Goal: Task Accomplishment & Management: Manage account settings

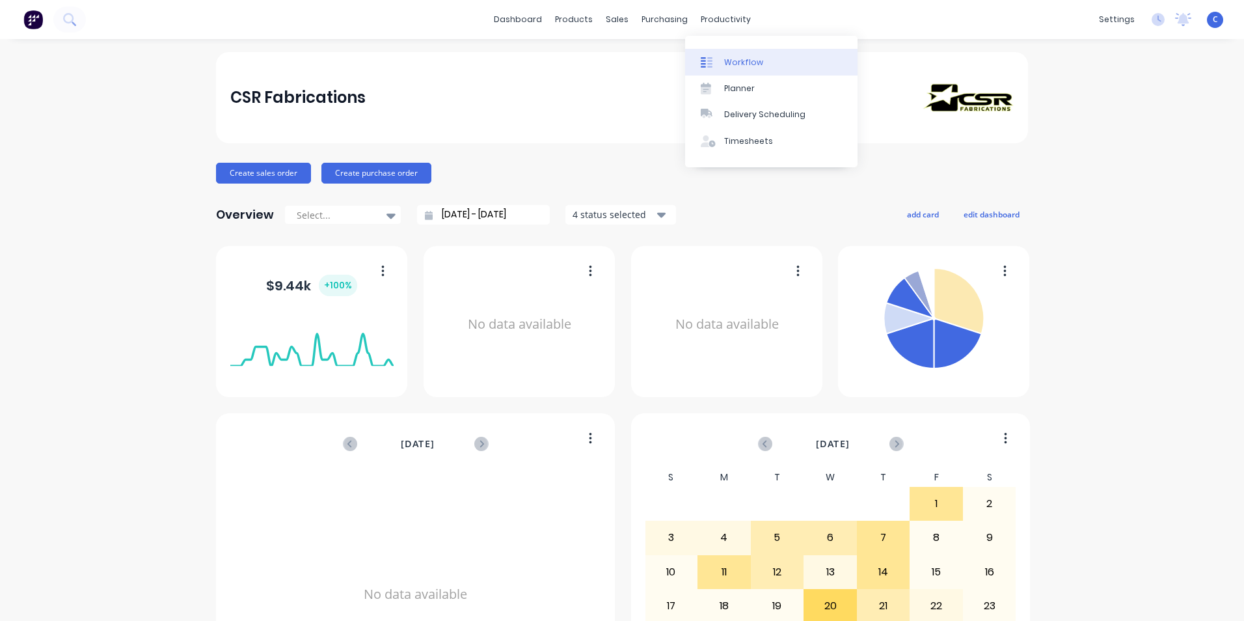
click at [742, 57] on div "Workflow" at bounding box center [743, 63] width 39 height 12
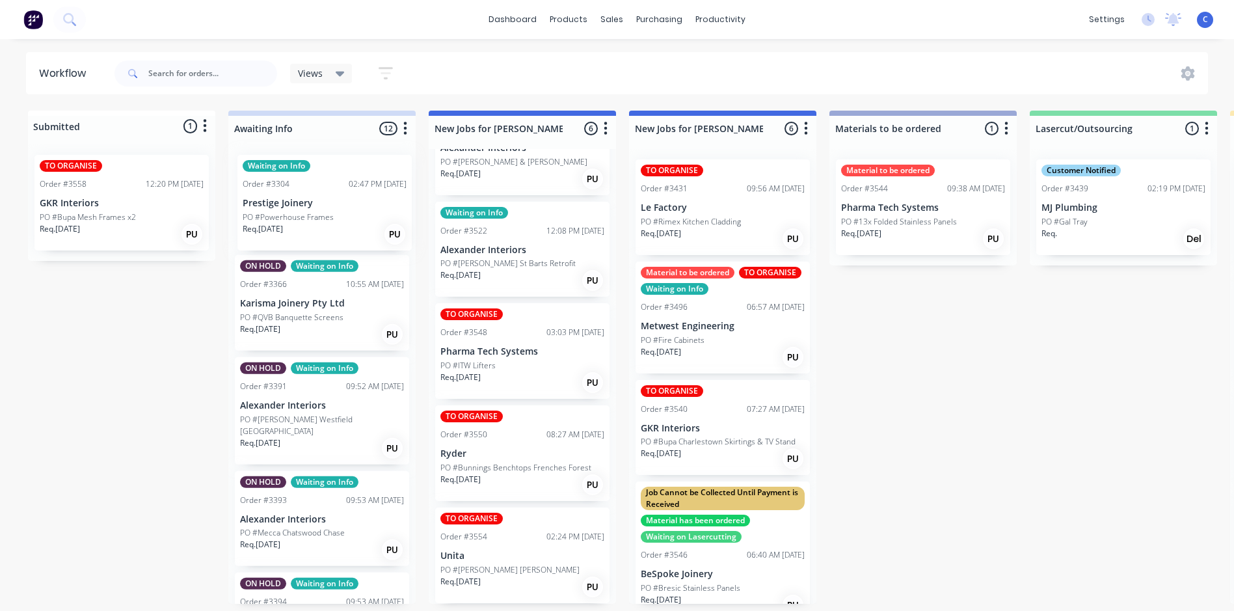
drag, startPoint x: 1026, startPoint y: 223, endPoint x: 304, endPoint y: 222, distance: 722.0
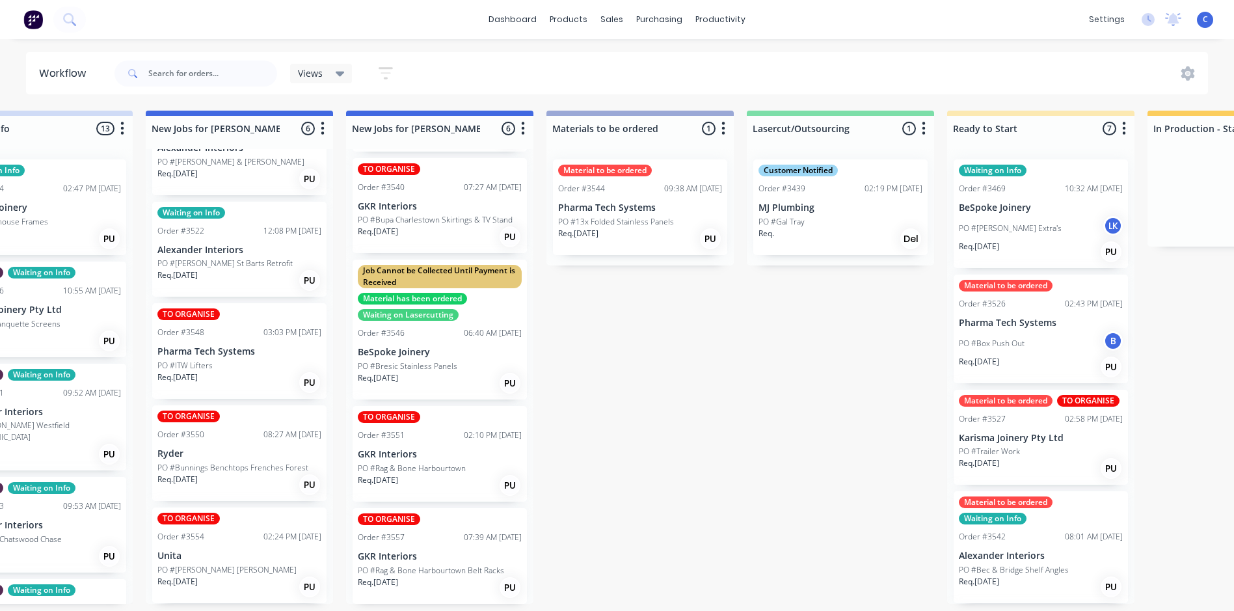
scroll to position [222, 0]
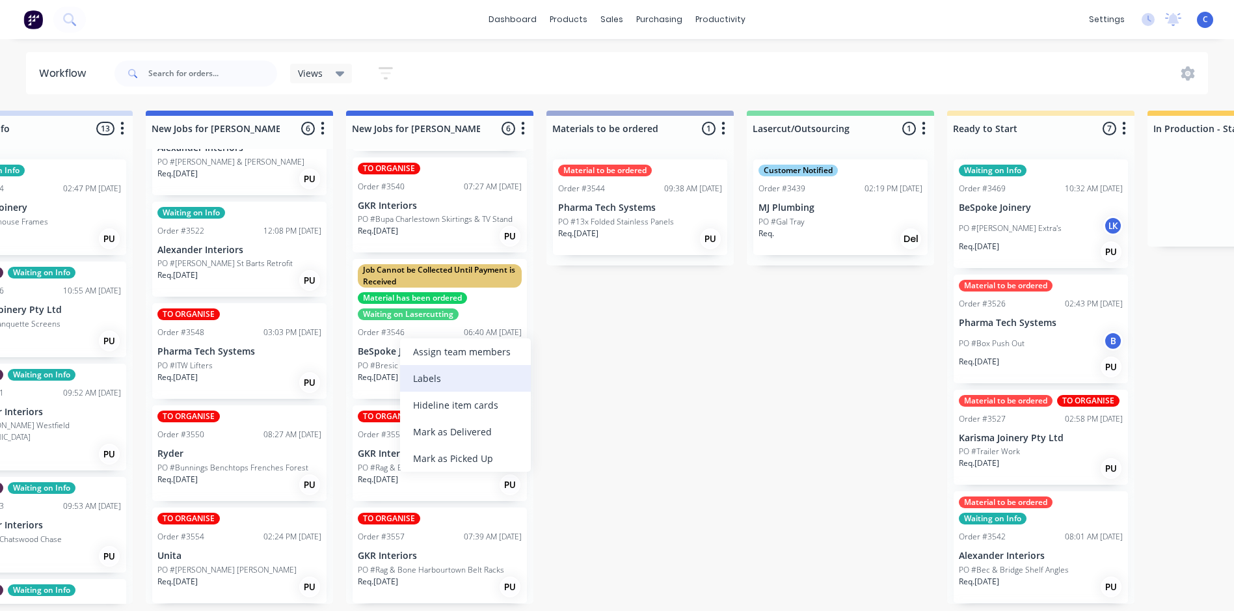
click at [438, 379] on div "Labels" at bounding box center [465, 378] width 131 height 27
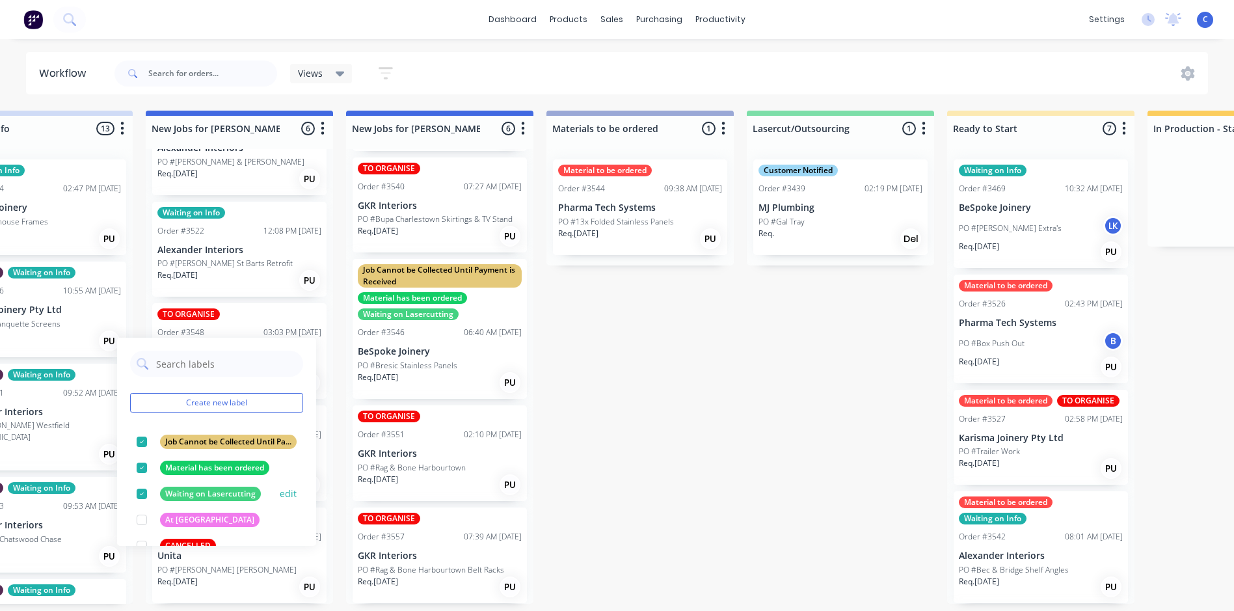
click at [144, 489] on div at bounding box center [142, 494] width 26 height 26
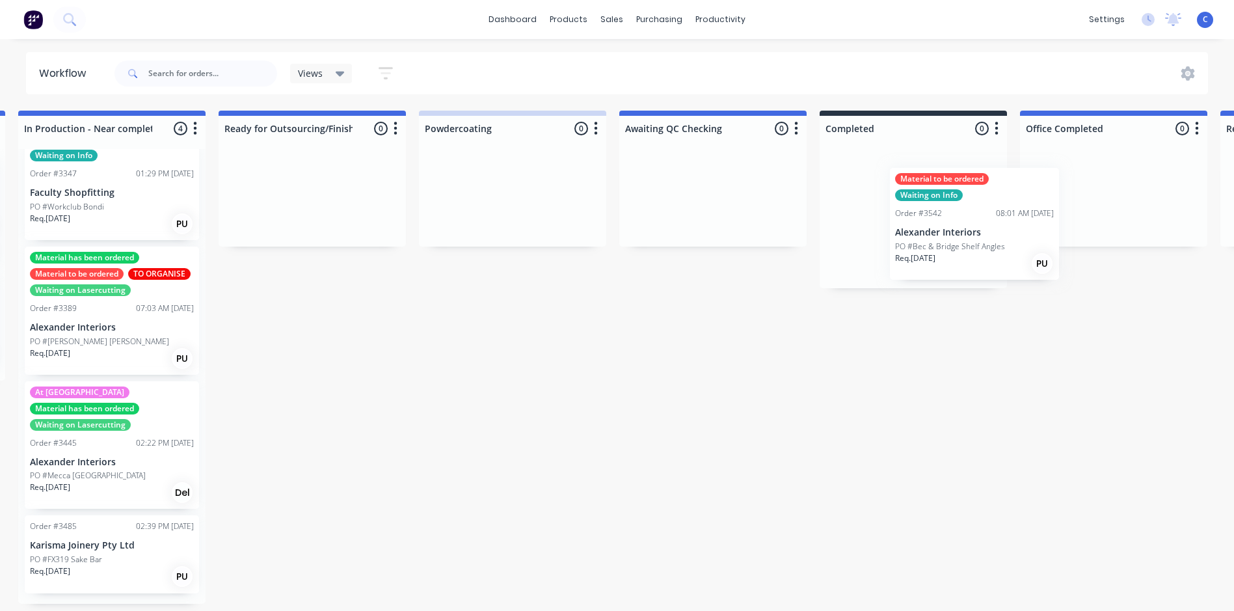
scroll to position [3, 1817]
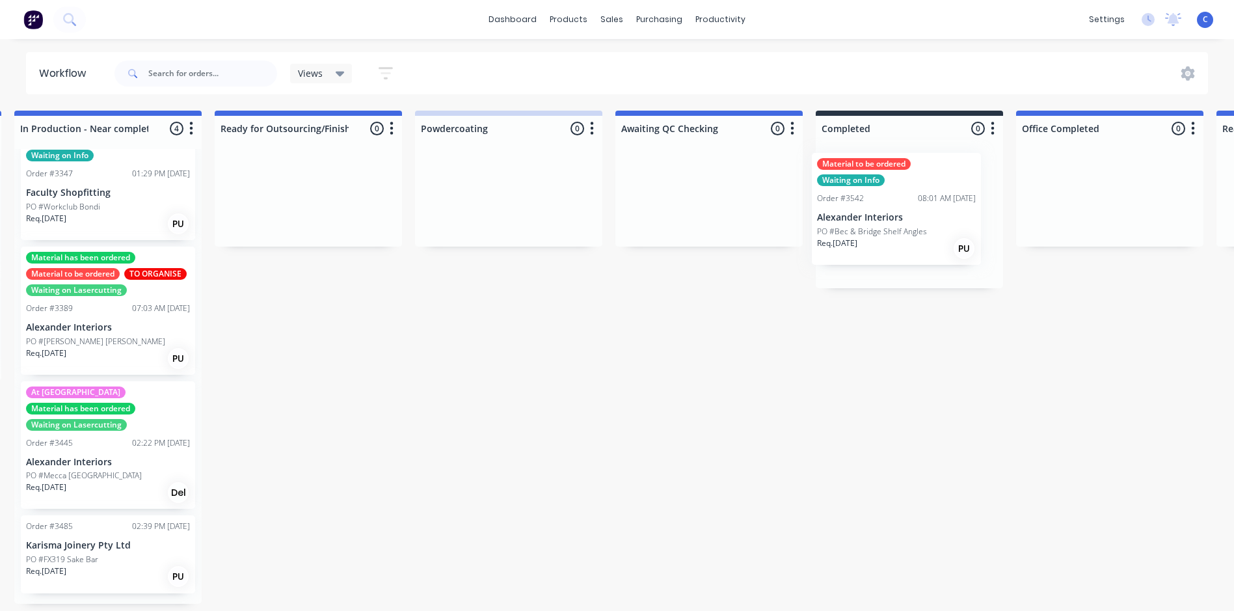
drag, startPoint x: 524, startPoint y: 384, endPoint x: 860, endPoint y: 223, distance: 372.1
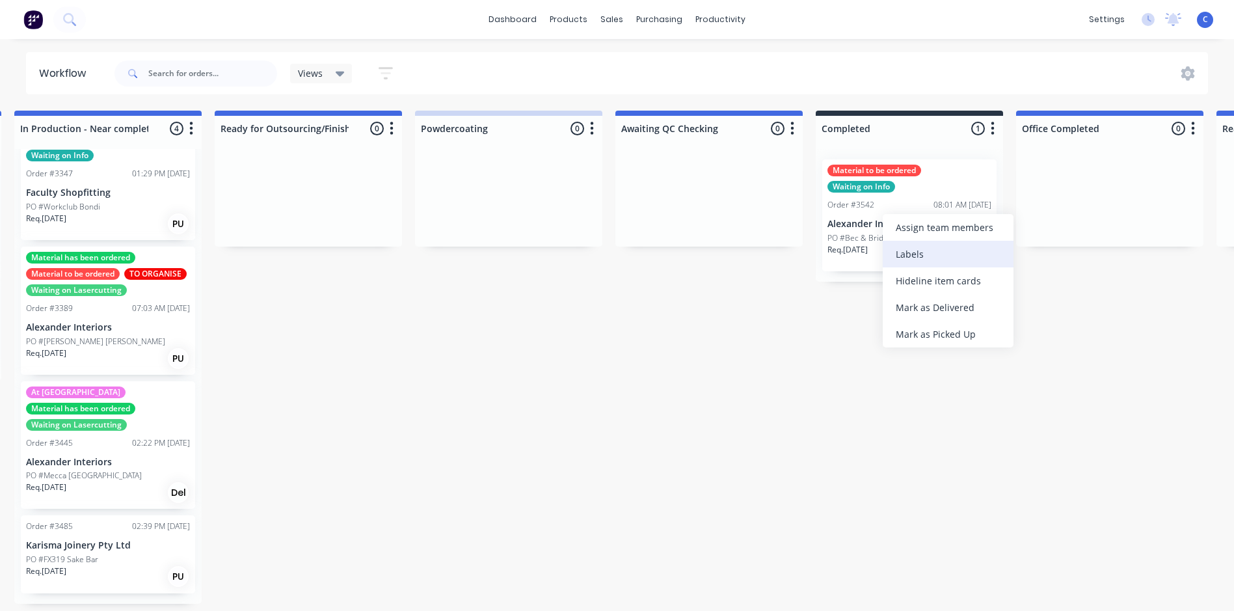
click at [925, 256] on div "Labels" at bounding box center [948, 254] width 131 height 27
click at [887, 244] on div "Req. [DATE] PU" at bounding box center [909, 255] width 164 height 22
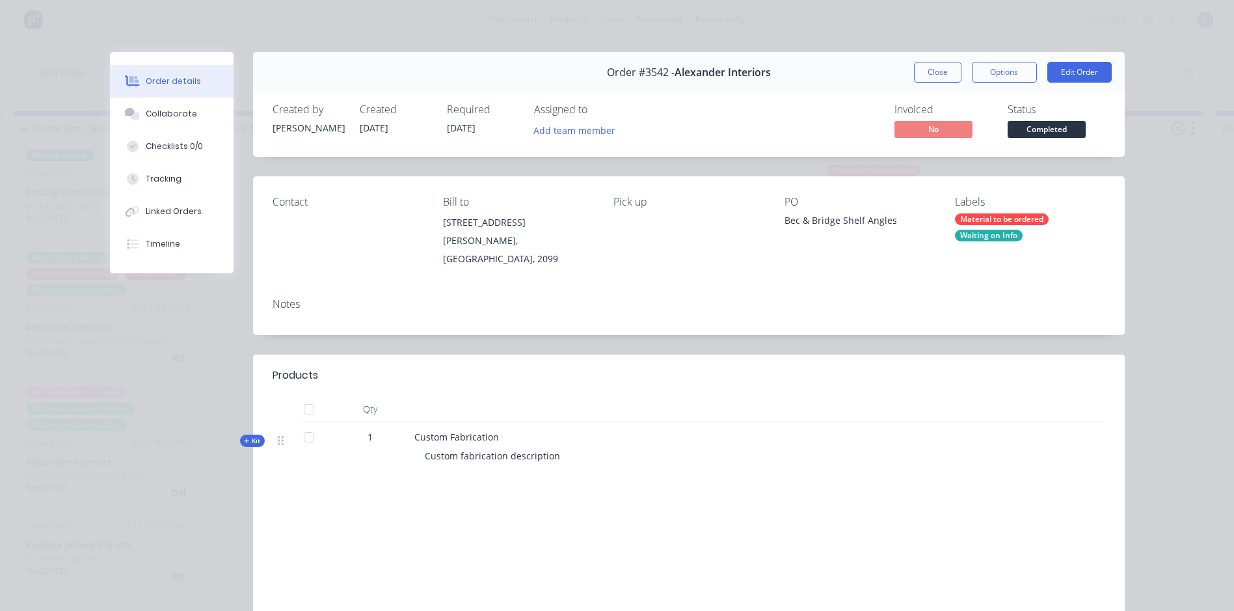
click at [976, 210] on div "Labels Material to be ordered Waiting on Info" at bounding box center [1030, 232] width 150 height 72
click at [978, 213] on div "Material to be ordered" at bounding box center [1002, 219] width 94 height 12
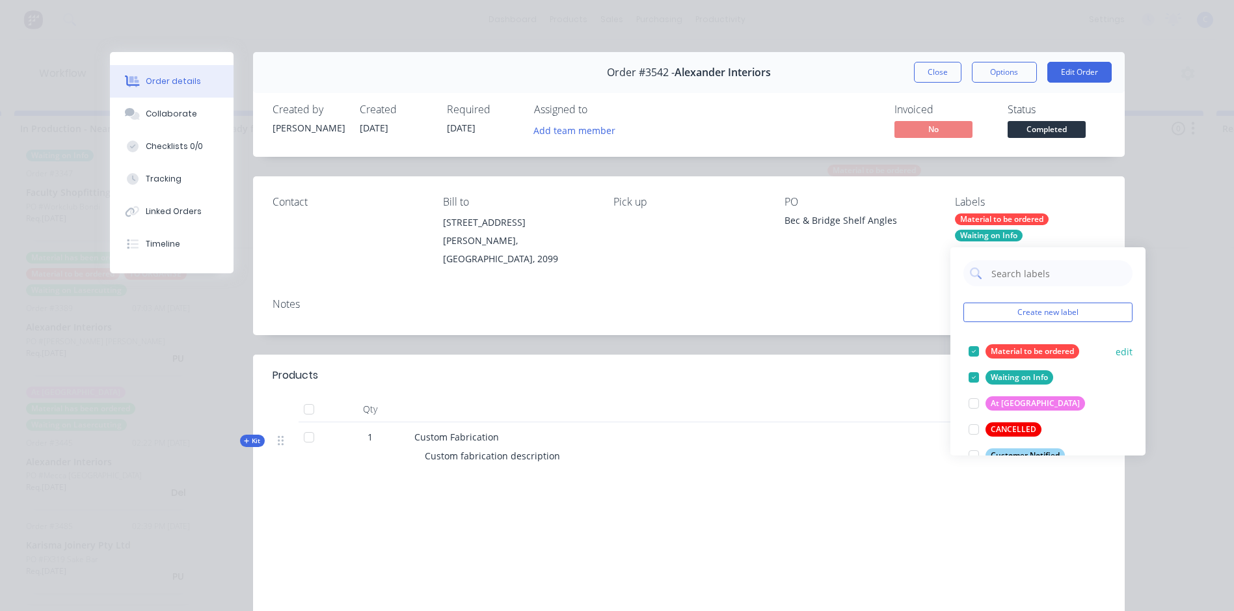
click at [975, 347] on div at bounding box center [974, 351] width 26 height 26
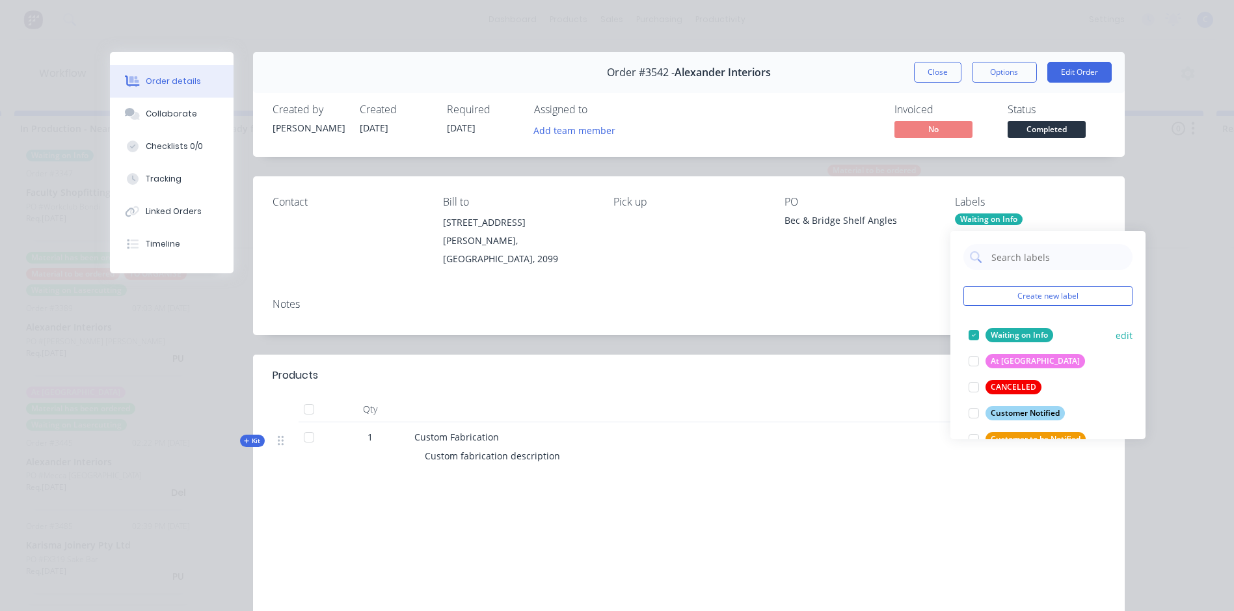
click at [971, 335] on div at bounding box center [974, 335] width 26 height 26
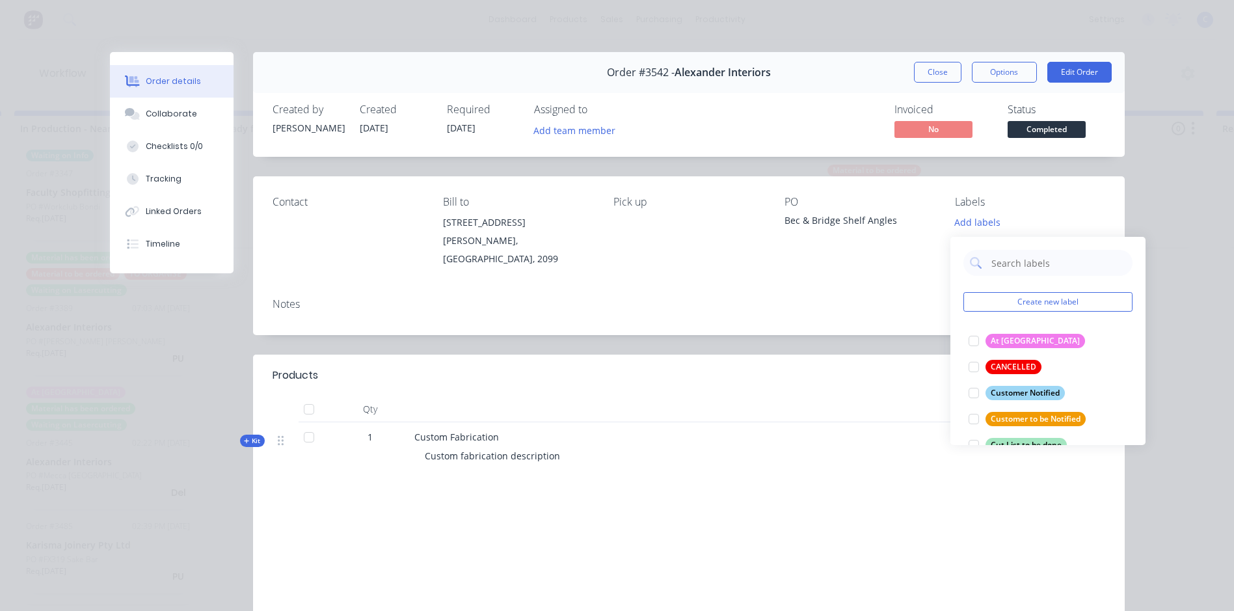
drag, startPoint x: 978, startPoint y: 389, endPoint x: 925, endPoint y: 397, distance: 53.9
click at [978, 390] on div at bounding box center [974, 393] width 26 height 26
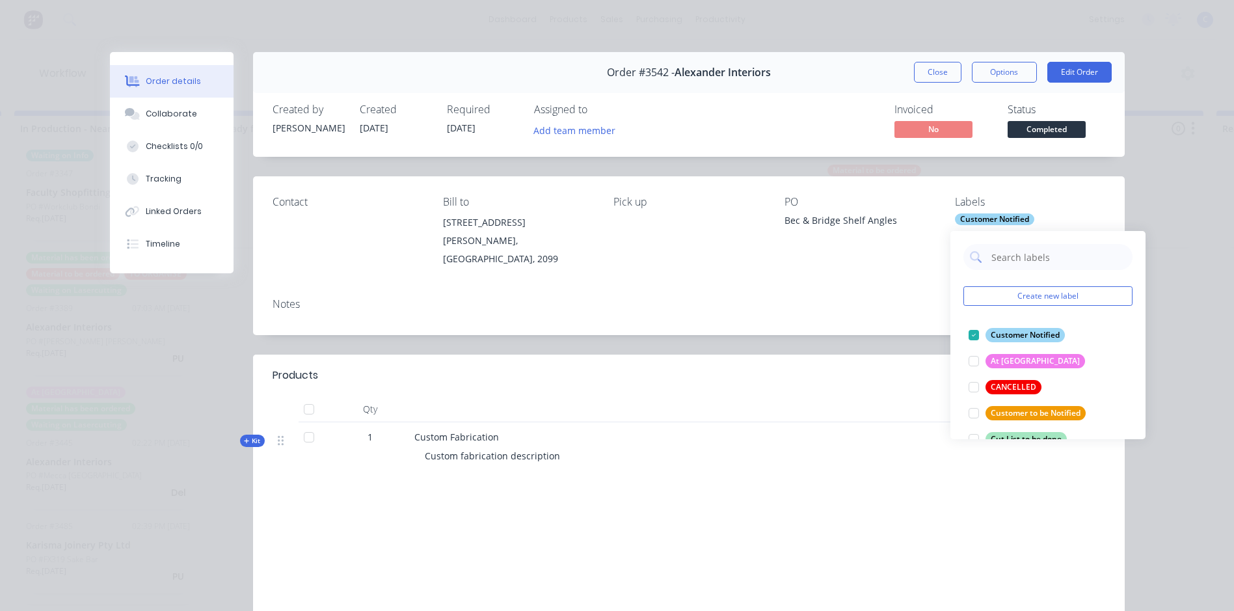
click at [831, 368] on div at bounding box center [777, 376] width 656 height 16
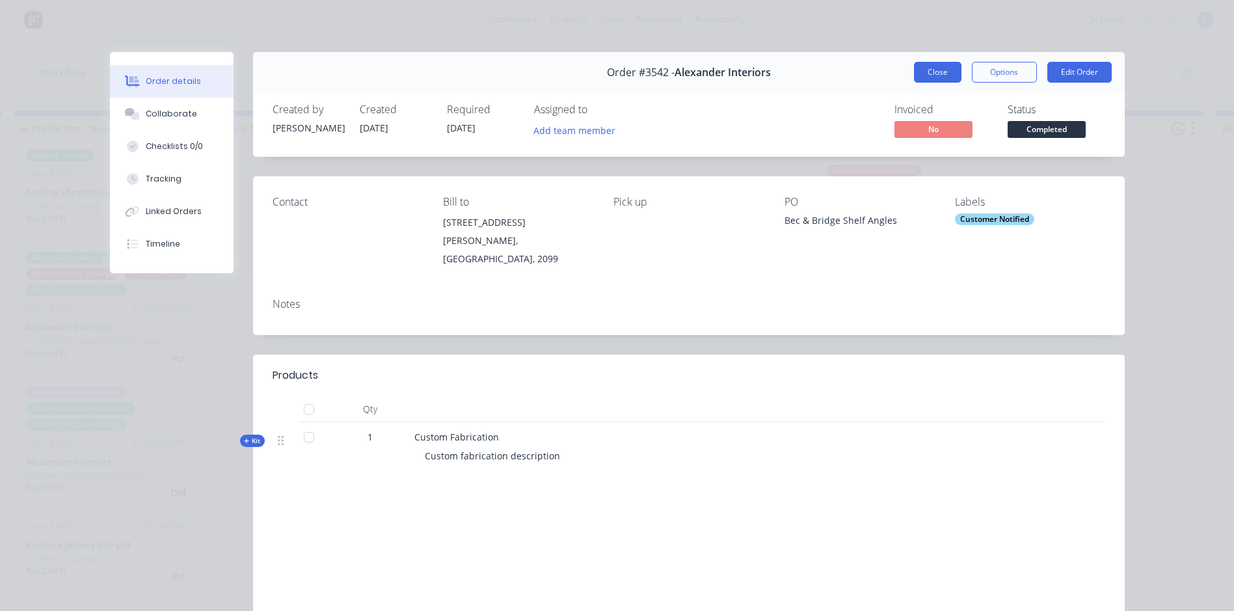
click at [928, 75] on button "Close" at bounding box center [937, 72] width 47 height 21
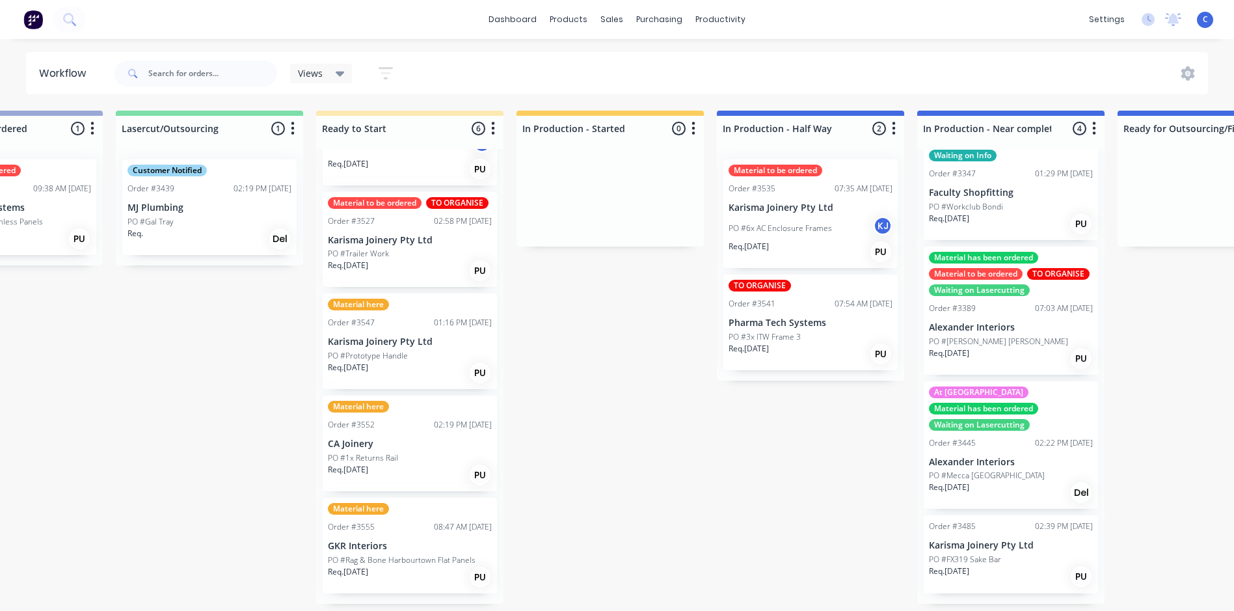
scroll to position [3, 914]
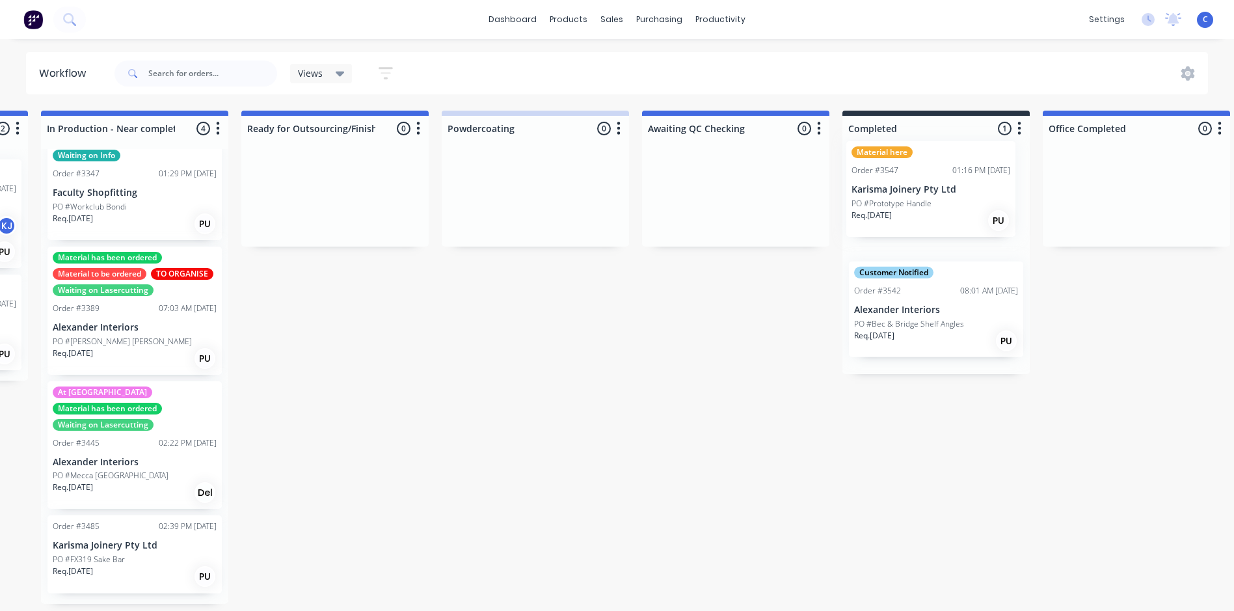
drag, startPoint x: 370, startPoint y: 368, endPoint x: 897, endPoint y: 210, distance: 550.1
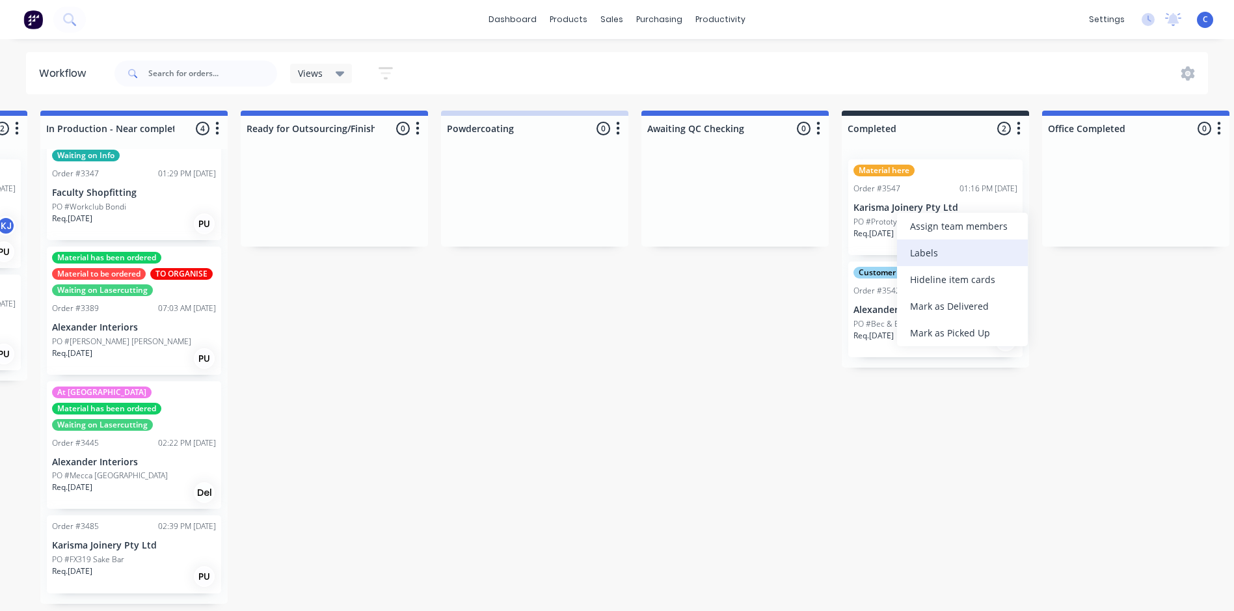
click at [918, 256] on div "Labels" at bounding box center [962, 252] width 131 height 27
click at [918, 231] on div "Req. [DATE] PU" at bounding box center [935, 239] width 164 height 22
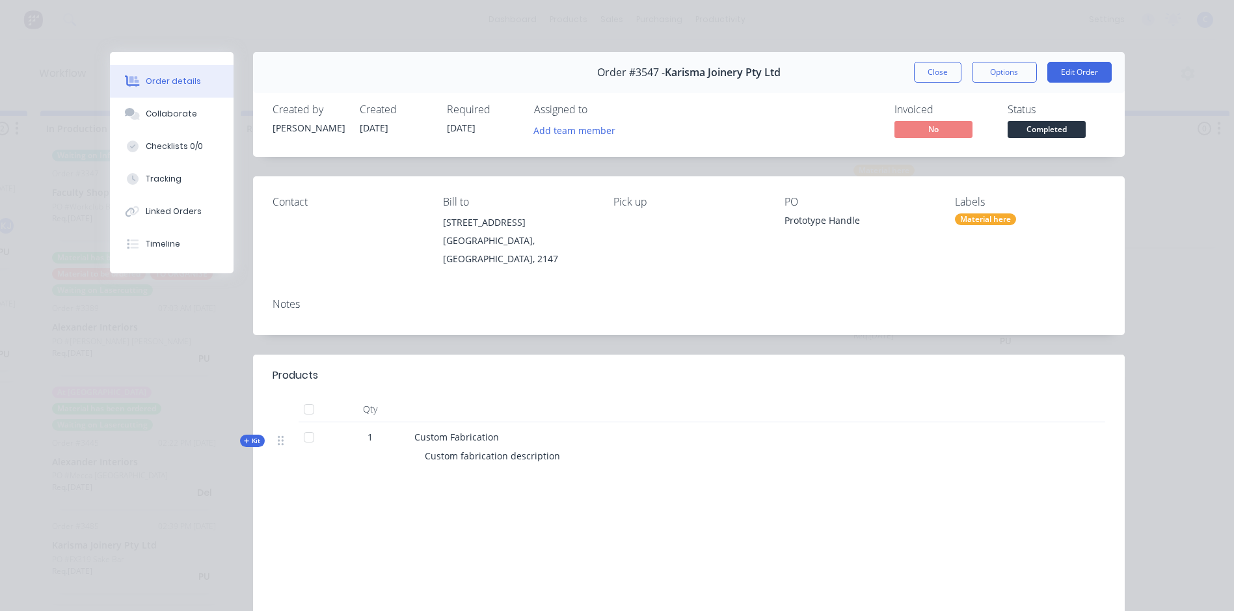
click at [970, 218] on div "Material here" at bounding box center [985, 219] width 61 height 12
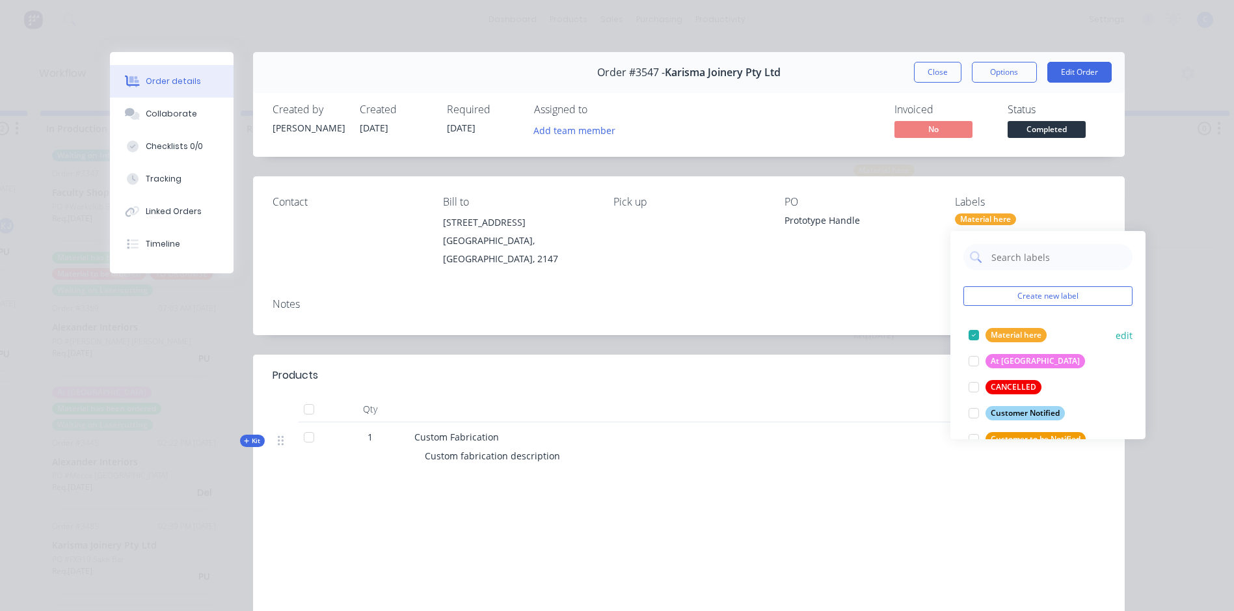
click at [972, 336] on div at bounding box center [974, 335] width 26 height 26
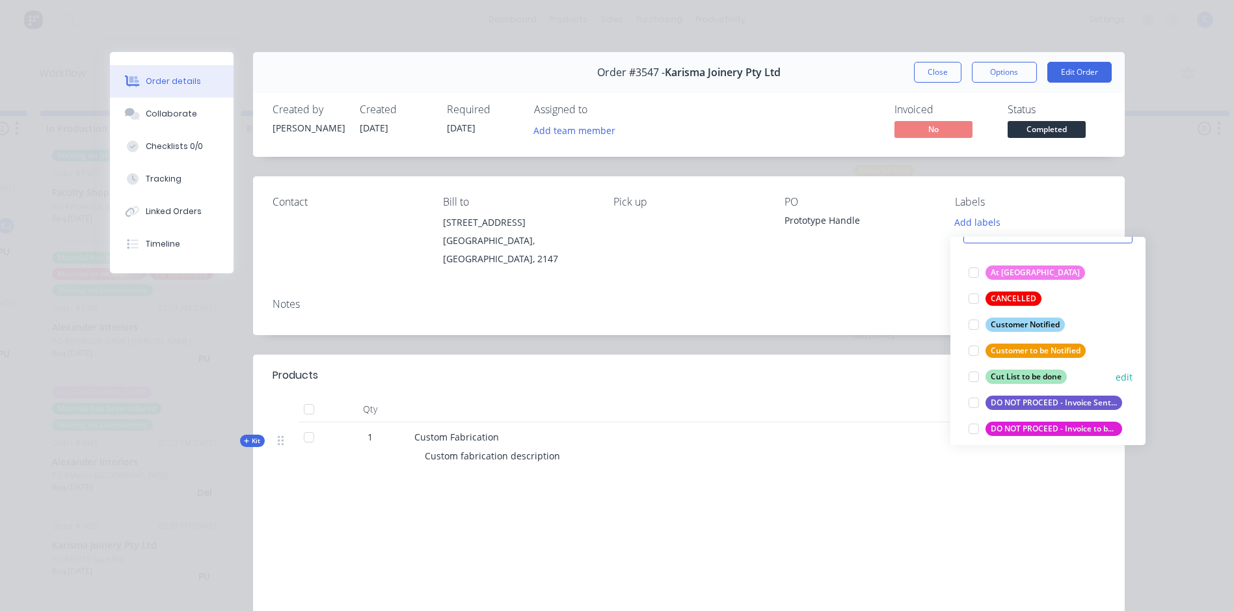
scroll to position [130, 0]
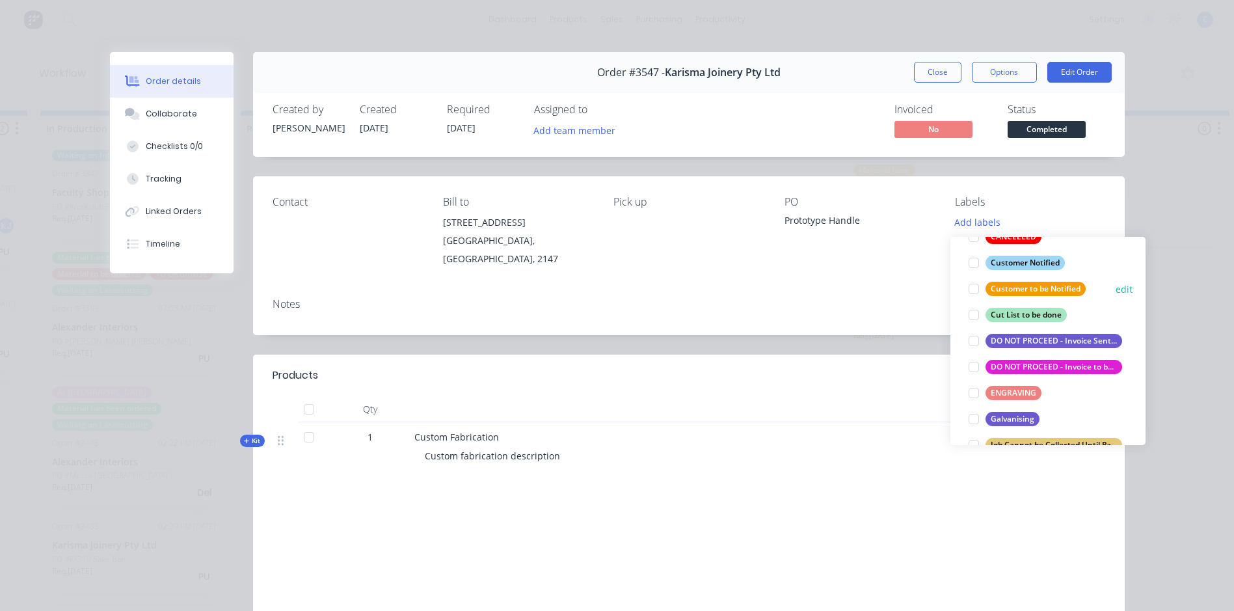
click at [1023, 288] on div "Customer to be Notified" at bounding box center [1035, 289] width 100 height 14
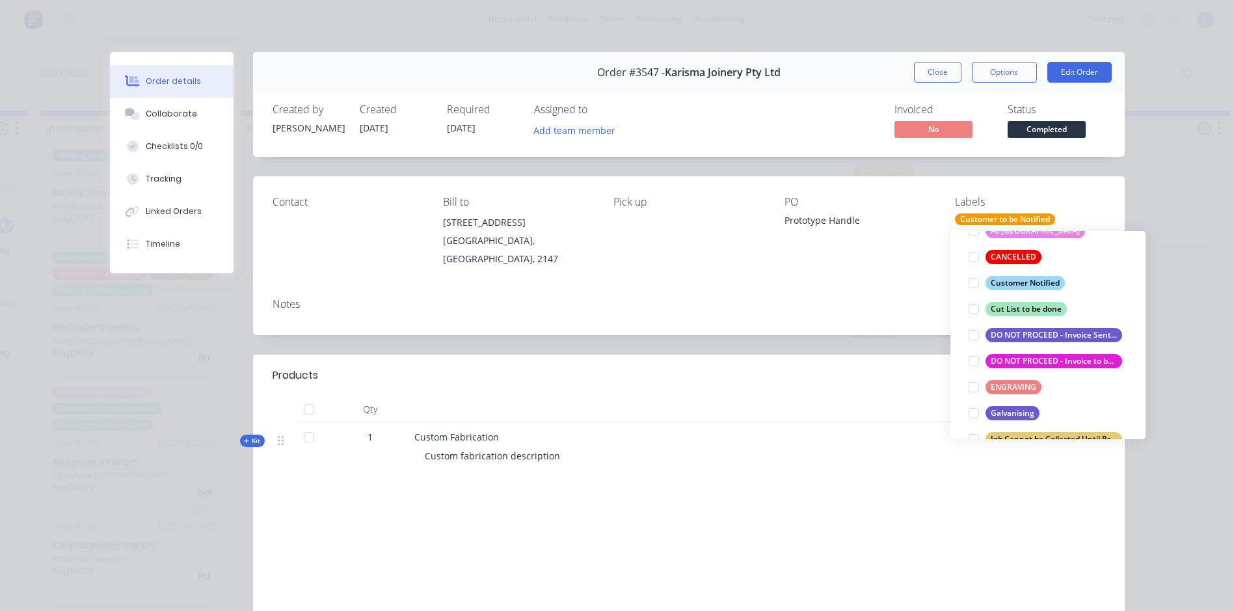
scroll to position [52, 0]
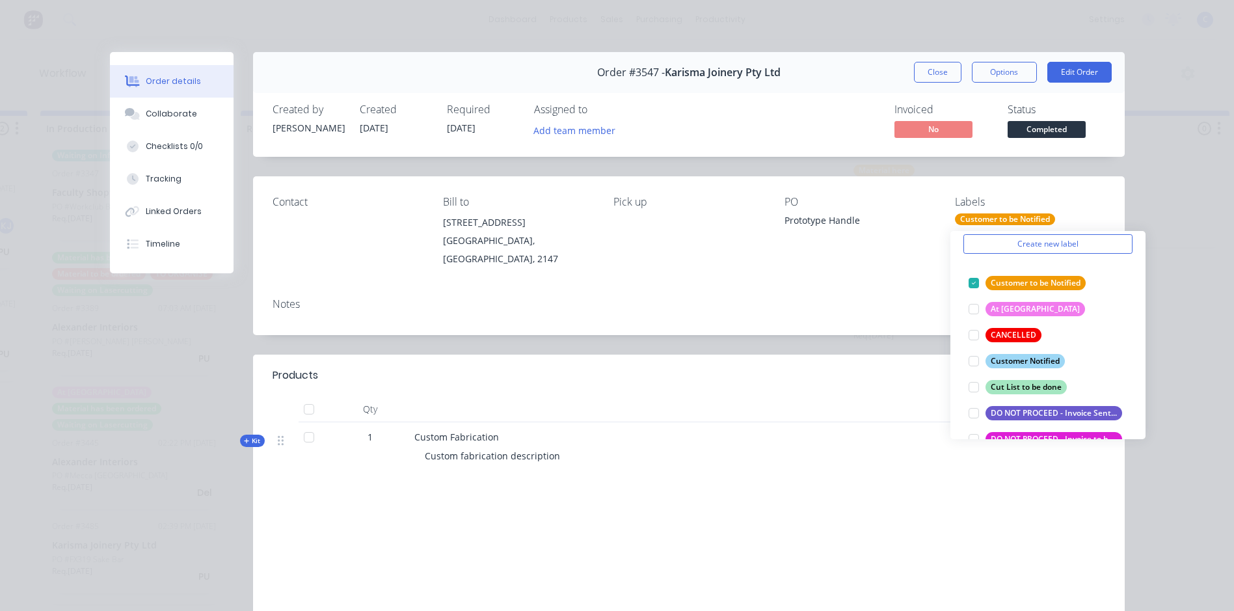
click at [830, 328] on div "Order #3547 - Karisma Joinery Pty Ltd Close Options Edit Order Created by [PERS…" at bounding box center [617, 380] width 1015 height 656
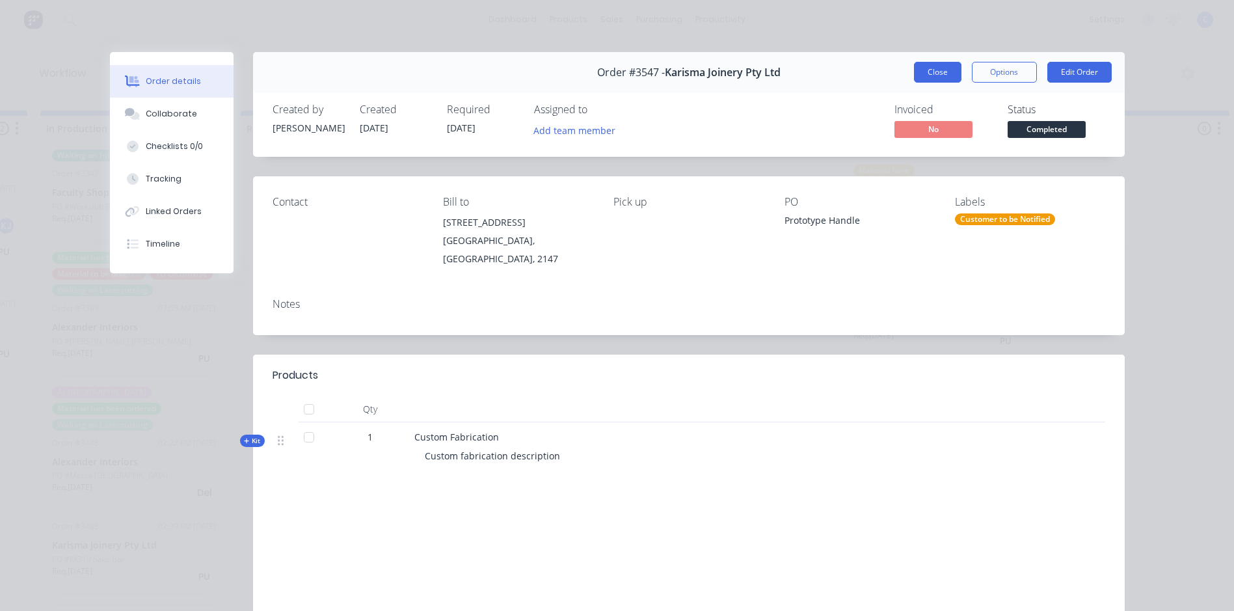
click at [937, 67] on button "Close" at bounding box center [937, 72] width 47 height 21
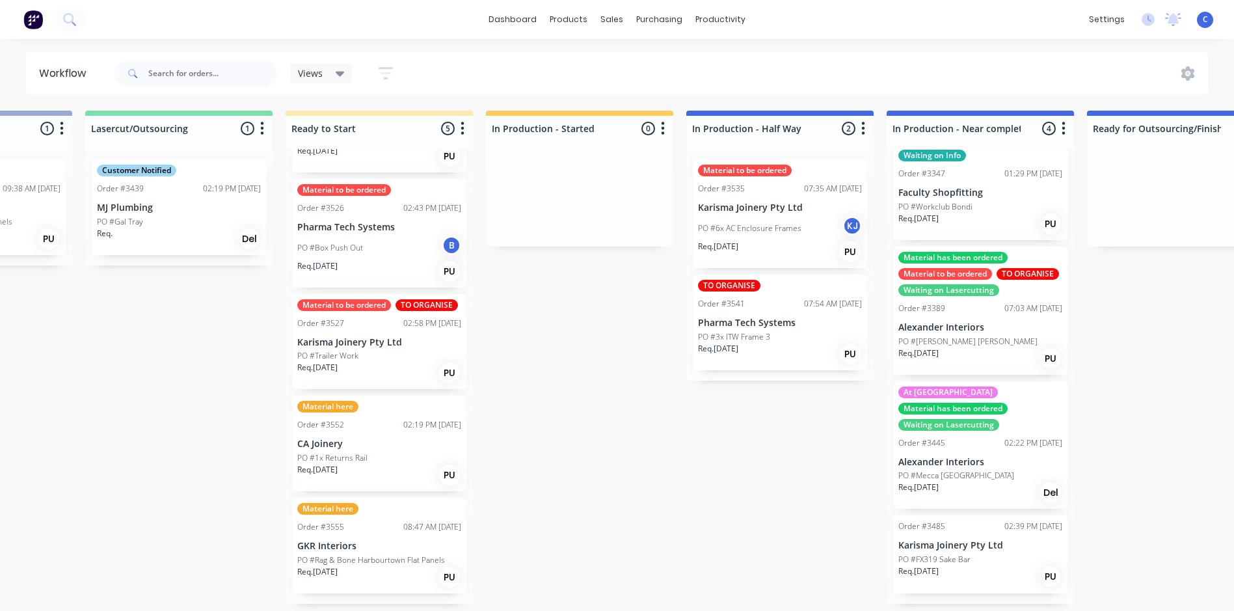
scroll to position [3, 952]
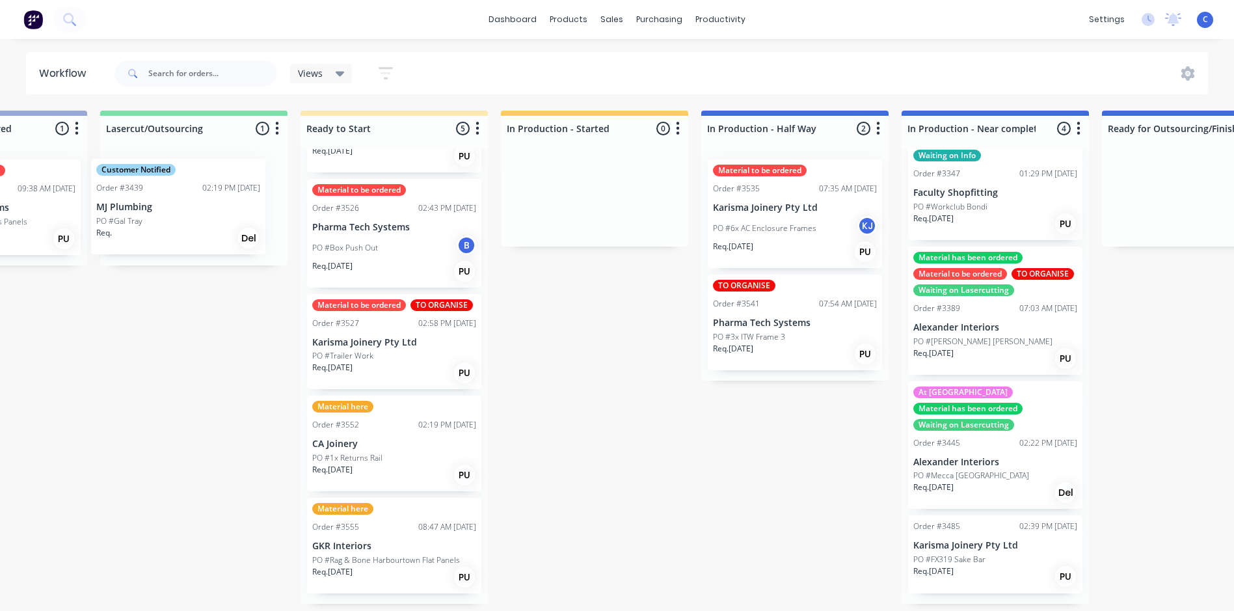
drag, startPoint x: 150, startPoint y: 213, endPoint x: 163, endPoint y: 215, distance: 13.1
click at [161, 215] on div "Customer Notified Order #3439 02:19 PM [DATE] MJ Plumbing PO #Gal Tray Req. Del" at bounding box center [193, 207] width 187 height 116
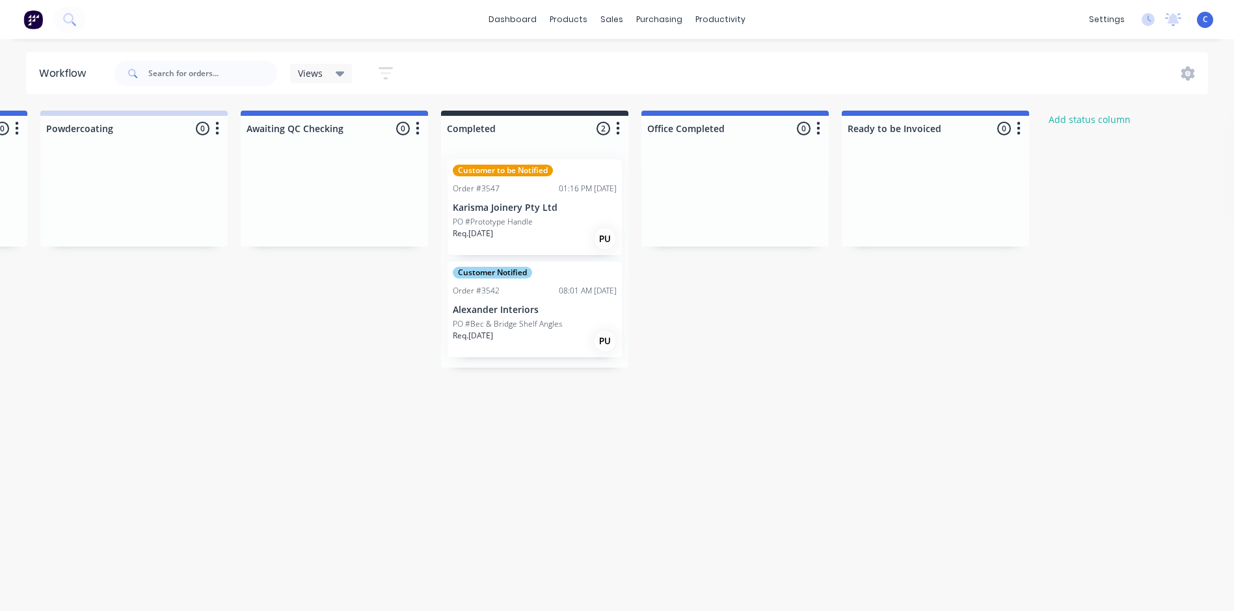
scroll to position [3, 2225]
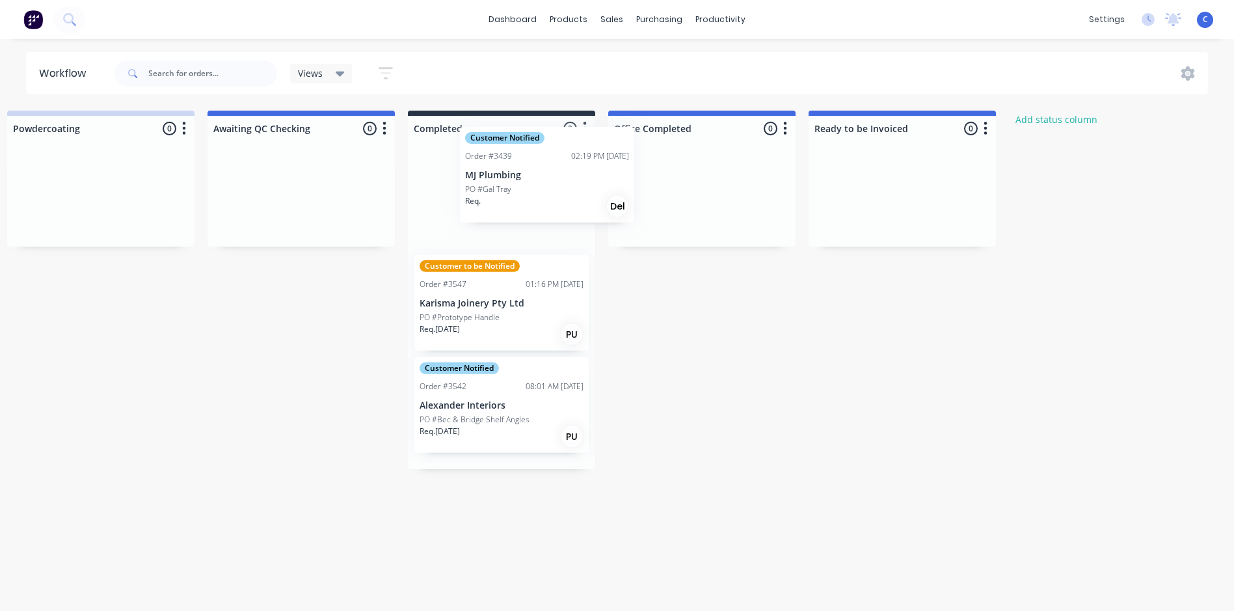
drag, startPoint x: 160, startPoint y: 212, endPoint x: 494, endPoint y: 191, distance: 335.0
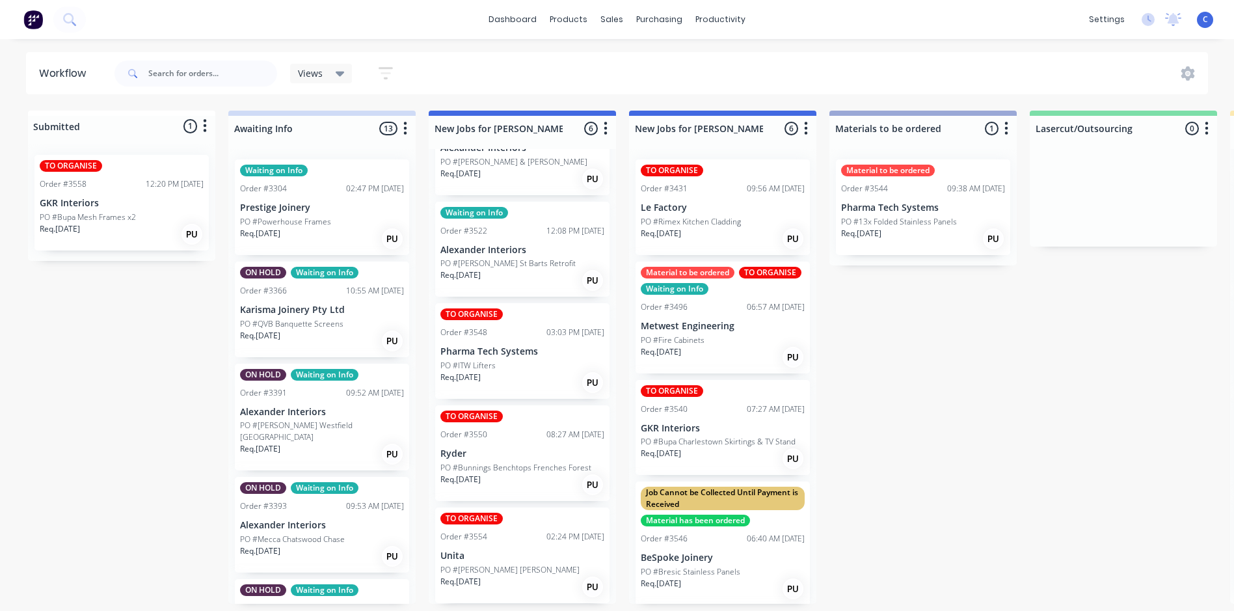
scroll to position [3, 0]
click at [546, 515] on div "Labels" at bounding box center [574, 514] width 131 height 27
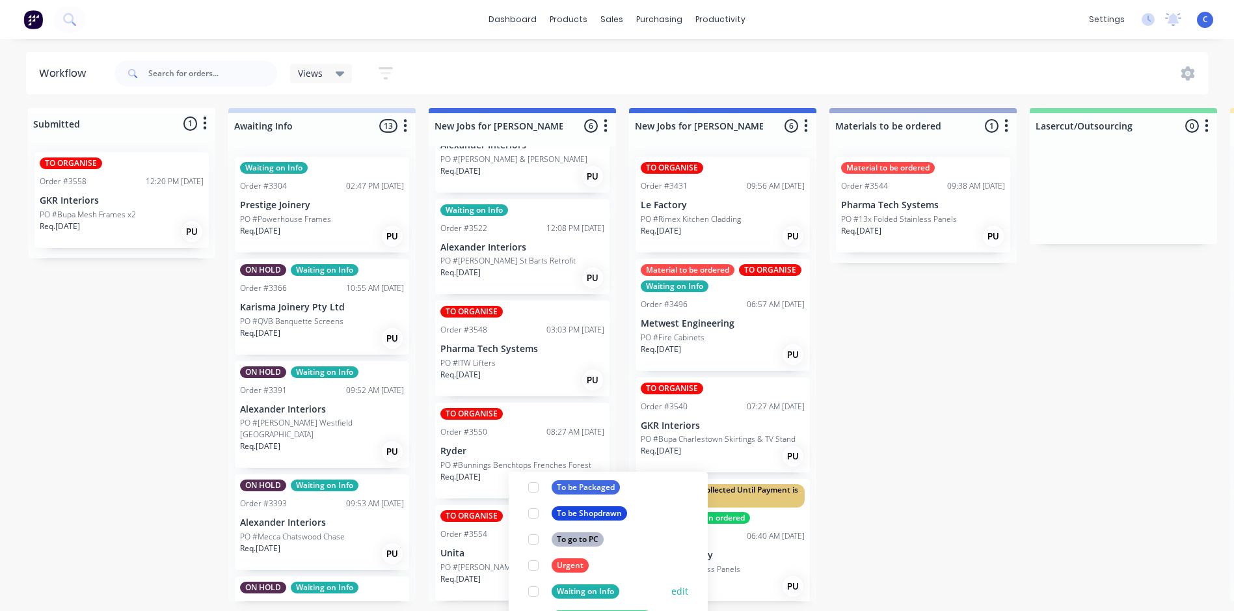
scroll to position [637, 0]
click at [598, 538] on div "To be Shopdrawn" at bounding box center [589, 536] width 75 height 14
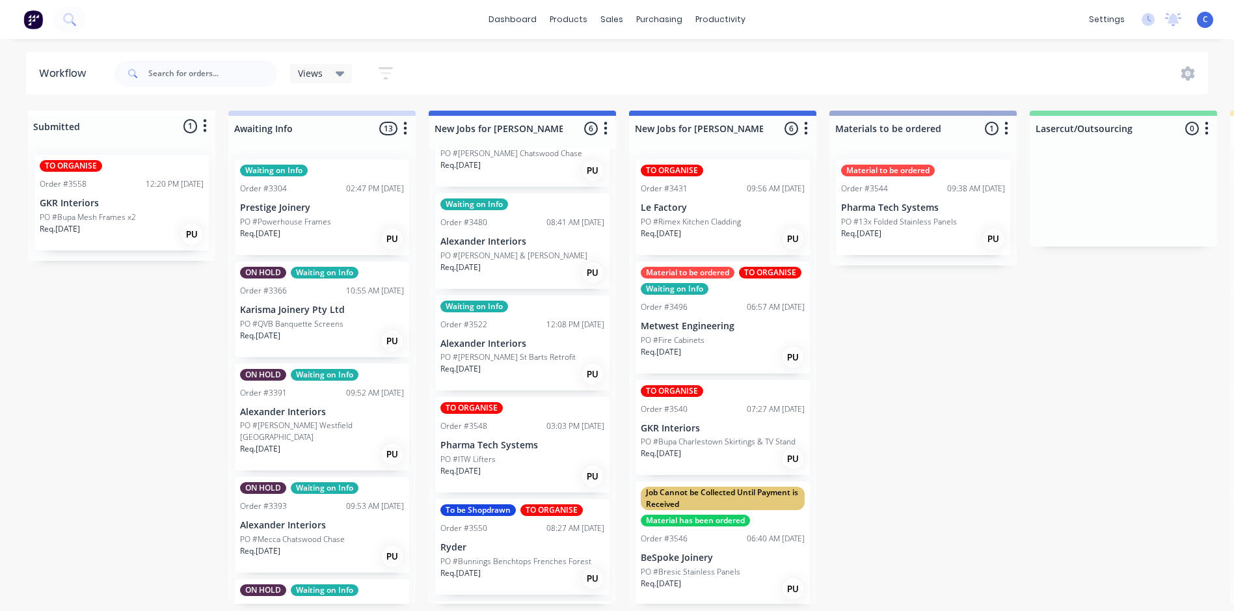
scroll to position [162, 0]
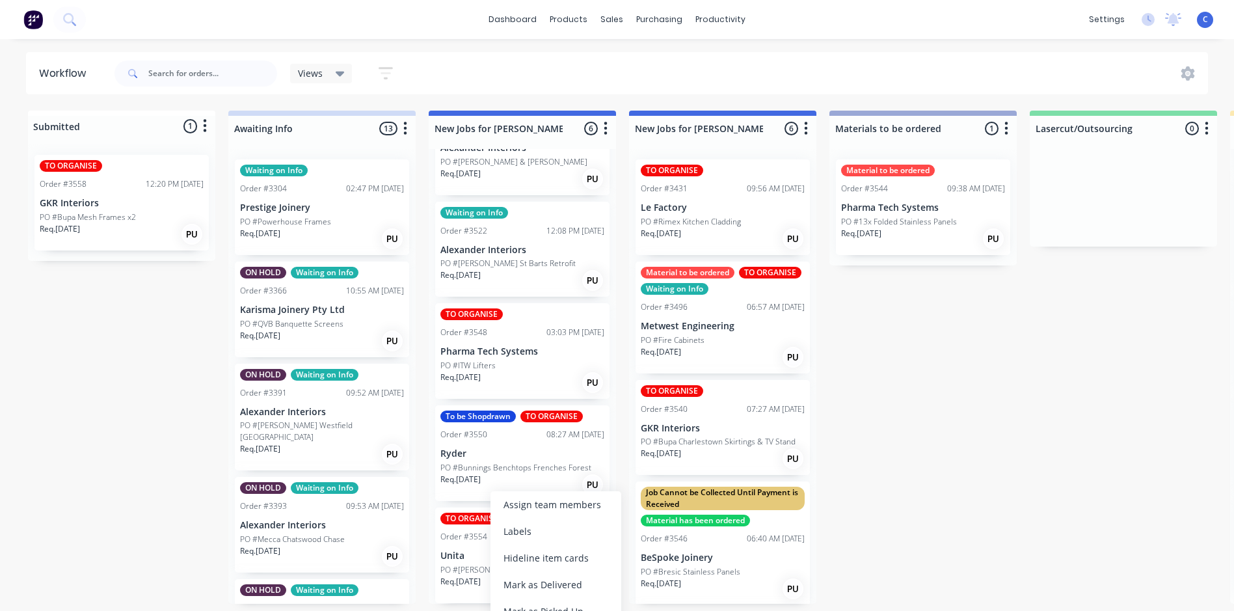
click at [544, 536] on div "Labels" at bounding box center [555, 531] width 131 height 27
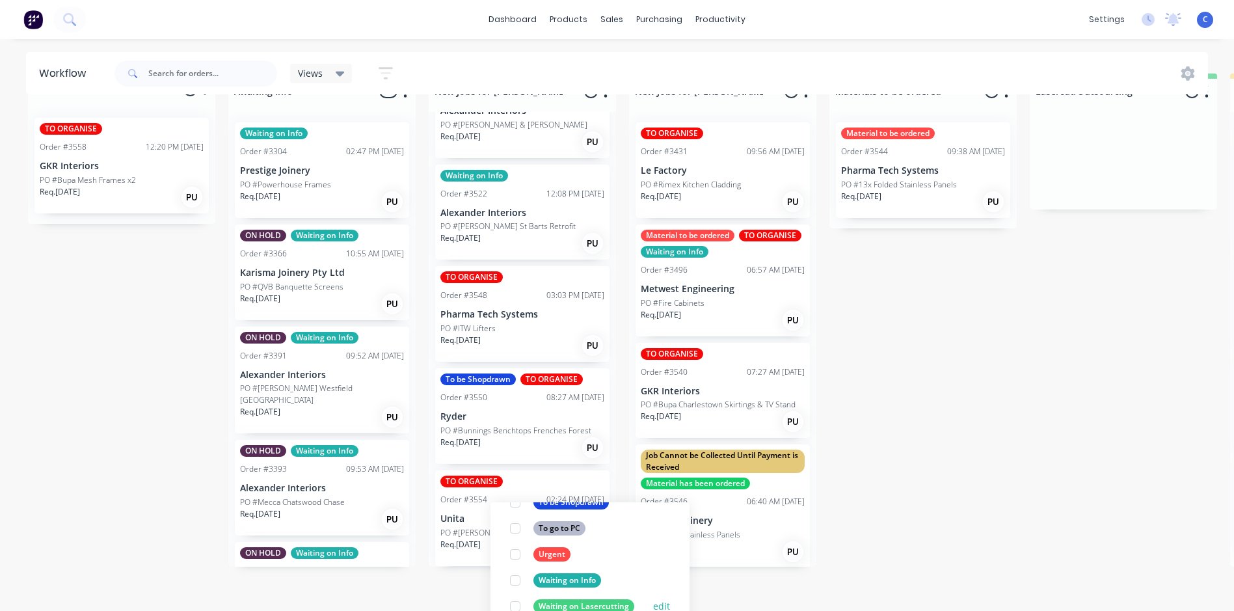
scroll to position [68, 0]
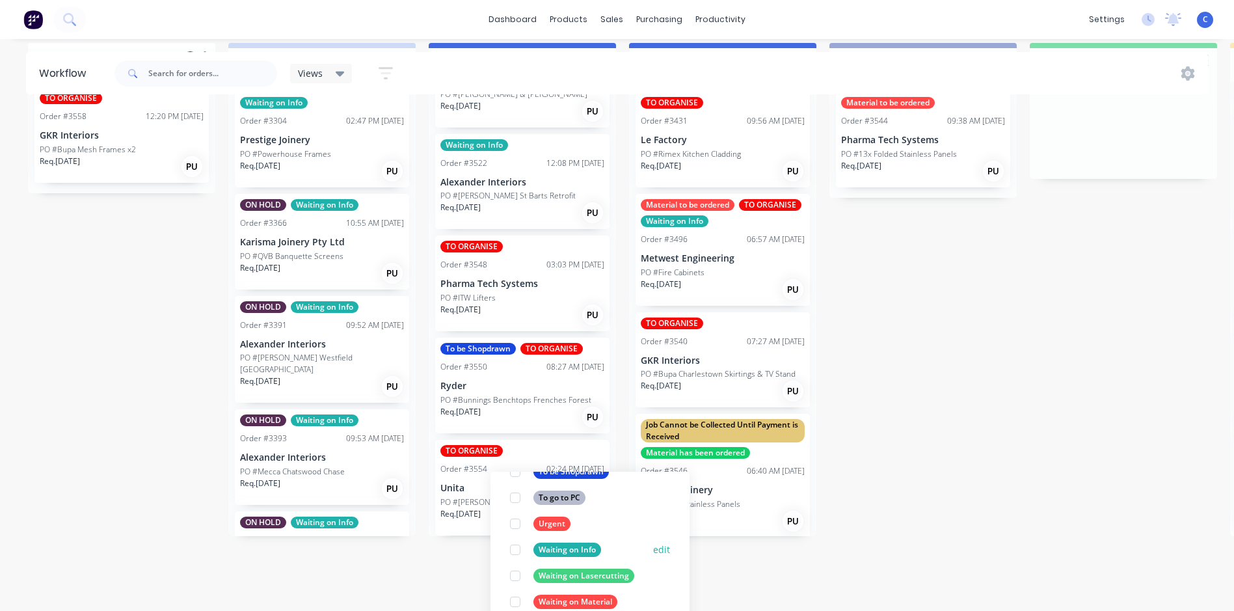
click at [568, 551] on div "Waiting on Info" at bounding box center [567, 549] width 68 height 14
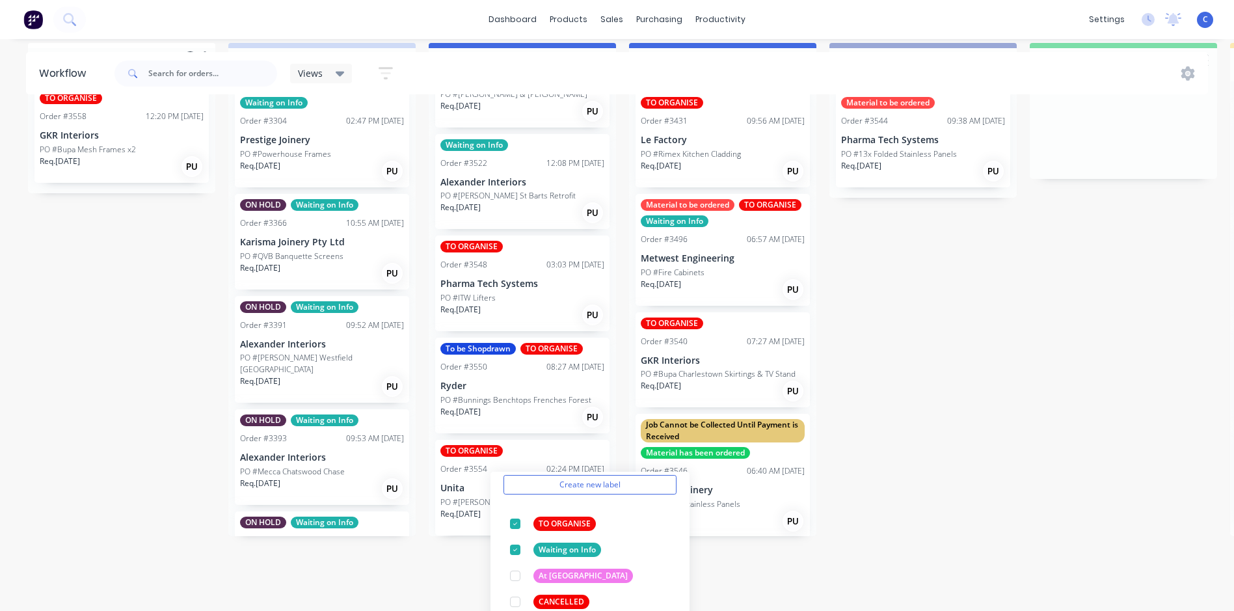
drag, startPoint x: 1071, startPoint y: 454, endPoint x: 1061, endPoint y: 459, distance: 11.1
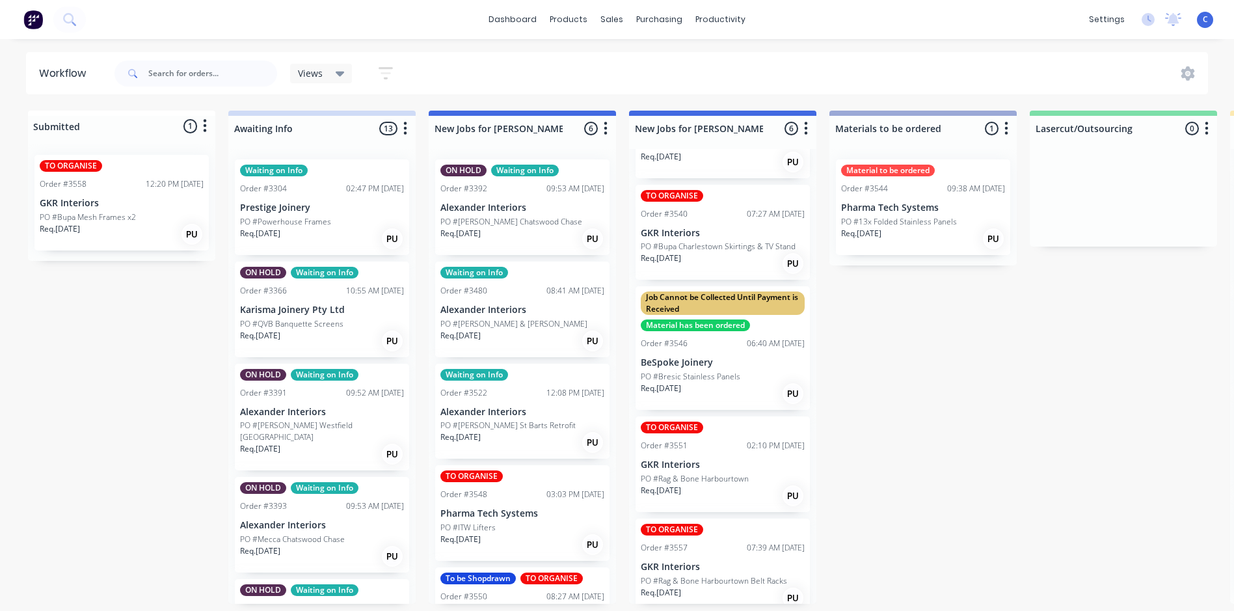
scroll to position [0, 0]
